Goal: Information Seeking & Learning: Find specific fact

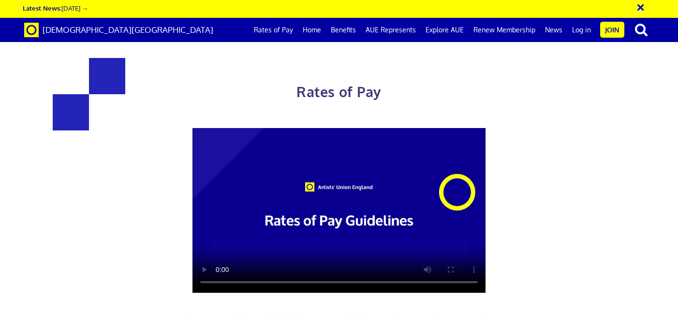
scroll to position [1820, 0]
click at [273, 29] on link "Rates of Pay" at bounding box center [273, 30] width 49 height 24
drag, startPoint x: 221, startPoint y: 197, endPoint x: 166, endPoint y: 198, distance: 55.1
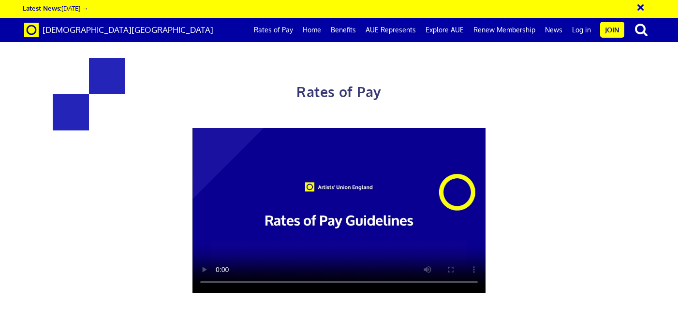
drag, startPoint x: 474, startPoint y: 195, endPoint x: 444, endPoint y: 195, distance: 29.5
copy h4 "£313.29"
drag, startPoint x: 306, startPoint y: 192, endPoint x: 360, endPoint y: 192, distance: 54.2
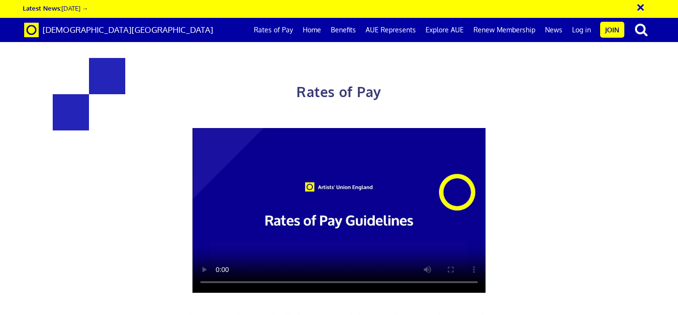
drag, startPoint x: 169, startPoint y: 197, endPoint x: 212, endPoint y: 196, distance: 42.6
drag, startPoint x: 304, startPoint y: 194, endPoint x: 359, endPoint y: 196, distance: 55.6
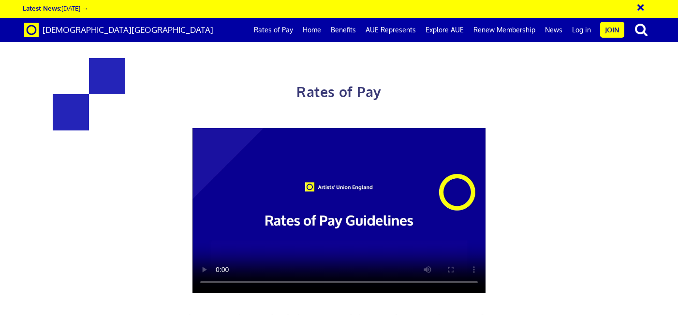
copy h4 "£253.04 a day"
drag, startPoint x: 198, startPoint y: 128, endPoint x: 166, endPoint y: 128, distance: 31.4
copy span "£192.79"
